Goal: Book appointment/travel/reservation

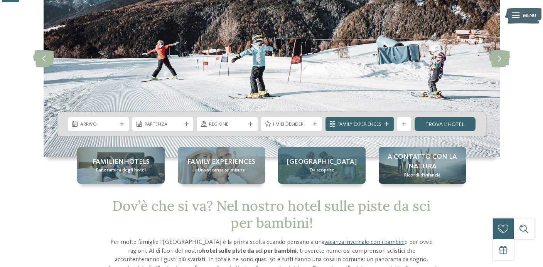
scroll to position [76, 0]
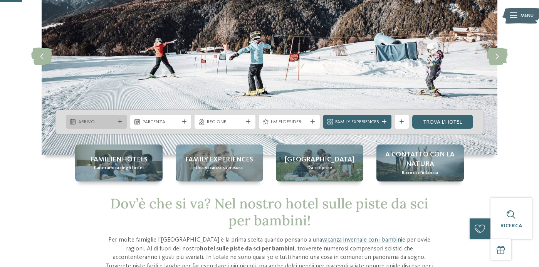
click at [103, 120] on span "Arrivo" at bounding box center [96, 122] width 37 height 7
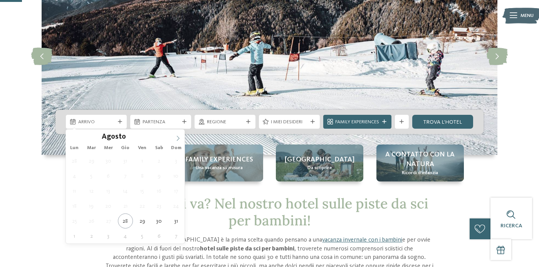
click at [176, 139] on icon at bounding box center [177, 138] width 5 height 5
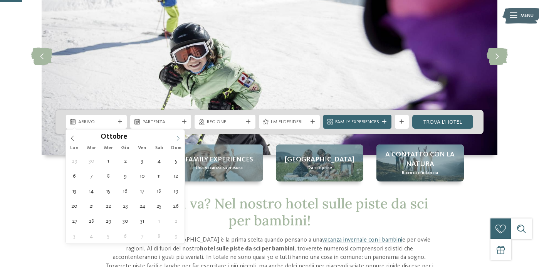
click at [176, 139] on icon at bounding box center [177, 138] width 5 height 5
type div "27.12.2025"
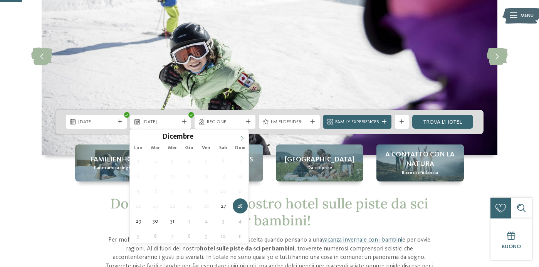
type input "****"
click at [243, 136] on icon at bounding box center [241, 138] width 5 height 5
type div "03.01.2026"
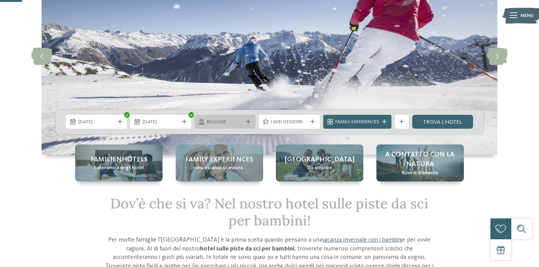
click at [231, 123] on span "Regione" at bounding box center [225, 122] width 37 height 7
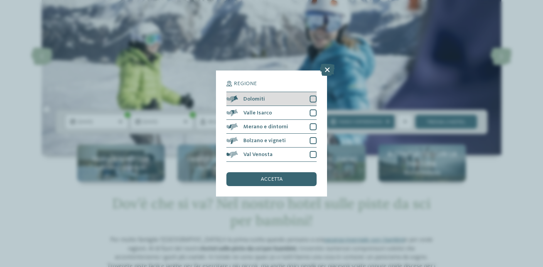
click at [314, 96] on div at bounding box center [313, 99] width 7 height 7
click at [279, 177] on span "accetta" at bounding box center [272, 179] width 22 height 5
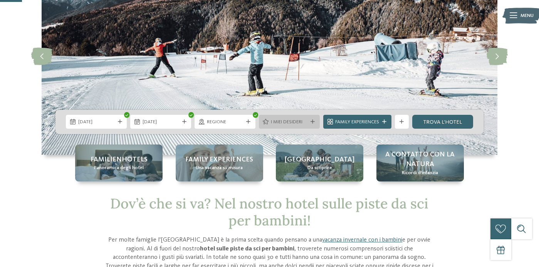
click at [285, 123] on span "I miei desideri" at bounding box center [289, 122] width 37 height 7
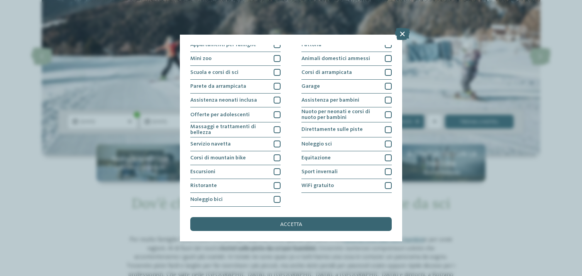
scroll to position [157, 0]
click at [385, 169] on div at bounding box center [387, 172] width 7 height 7
click at [362, 123] on div "Direttamente sulle piste" at bounding box center [346, 130] width 90 height 15
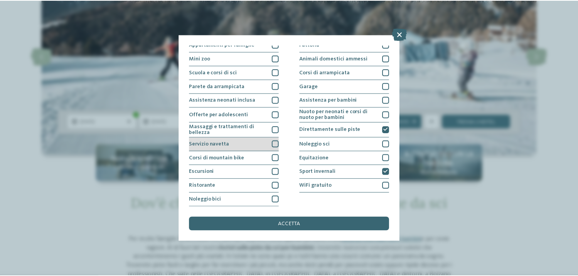
scroll to position [157, 0]
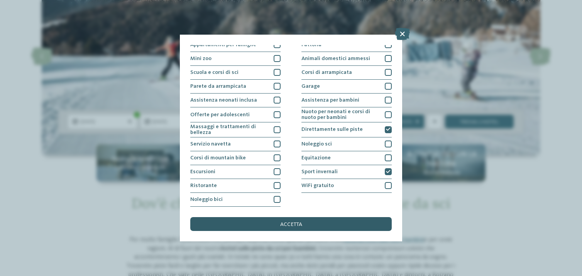
click at [259, 217] on div "accetta" at bounding box center [290, 224] width 201 height 14
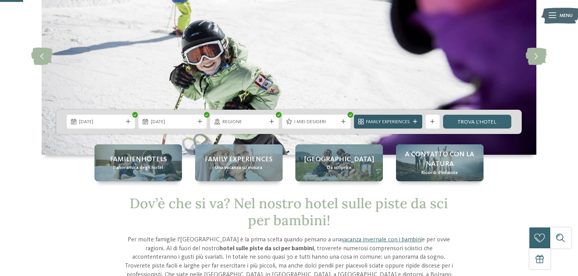
click at [393, 123] on span "Family Experiences" at bounding box center [388, 122] width 44 height 7
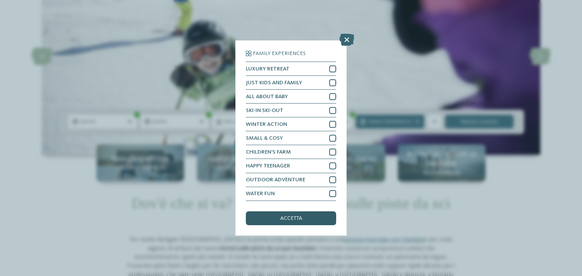
click at [308, 212] on div "accetta" at bounding box center [291, 219] width 90 height 14
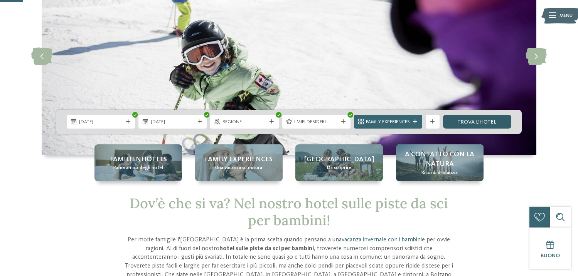
click at [489, 122] on link "trova l’hotel" at bounding box center [477, 122] width 68 height 14
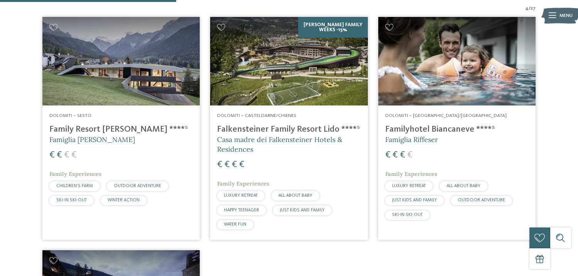
scroll to position [249, 0]
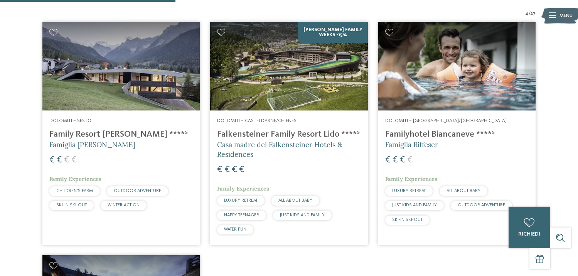
click at [101, 133] on h4 "Family Resort [PERSON_NAME] ****ˢ" at bounding box center [120, 135] width 143 height 10
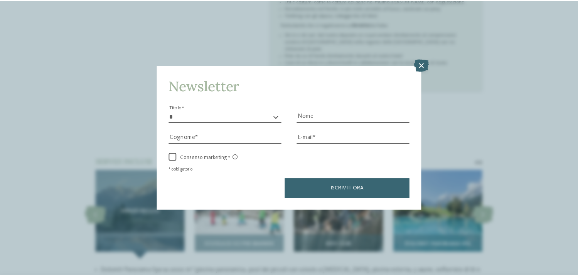
scroll to position [7, 0]
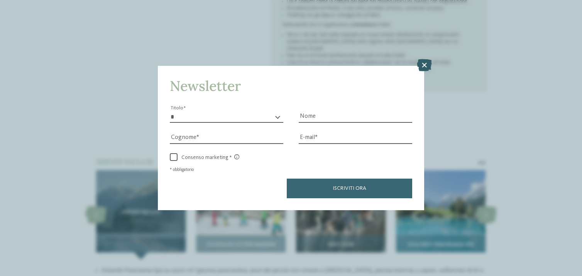
click at [422, 59] on icon at bounding box center [423, 65] width 15 height 12
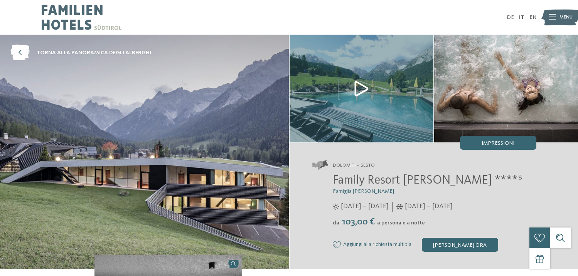
scroll to position [0, 0]
